Goal: Find specific page/section: Find specific page/section

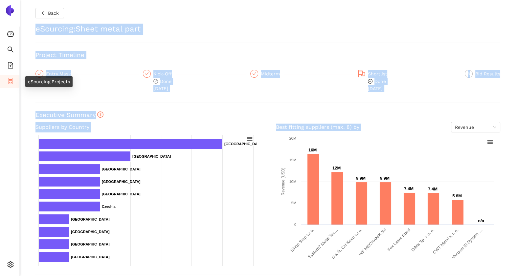
scroll to position [169, 0]
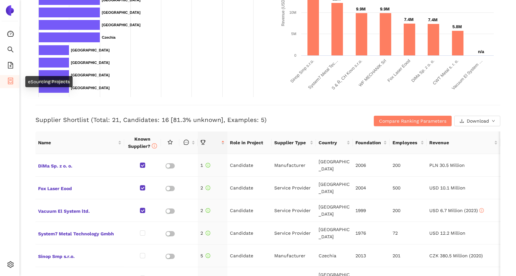
click at [6, 79] on li "eSourcing Projects" at bounding box center [9, 81] width 19 height 13
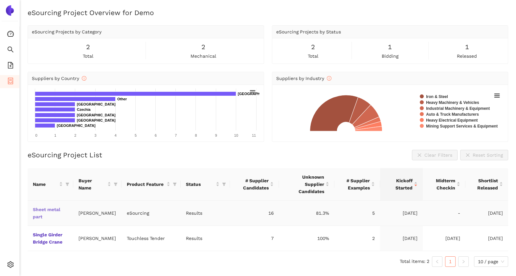
click at [0, 0] on link "Sheet metal part" at bounding box center [0, 0] width 0 height 0
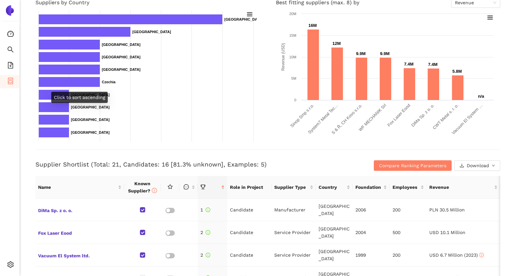
scroll to position [123, 0]
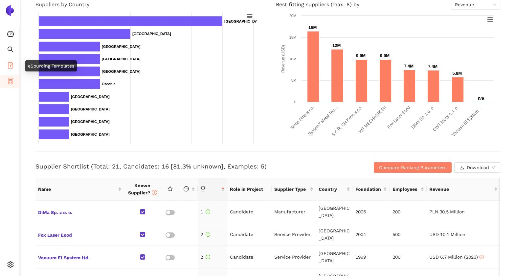
click at [10, 65] on icon "file-add" at bounding box center [10, 65] width 7 height 7
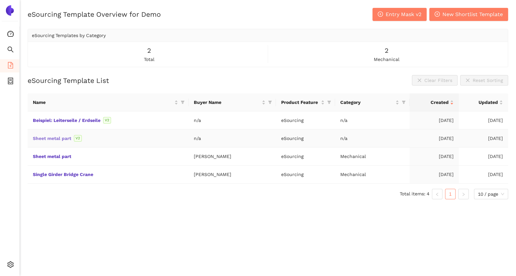
click at [0, 0] on link "Sheet metal part" at bounding box center [0, 0] width 0 height 0
